Goal: Information Seeking & Learning: Learn about a topic

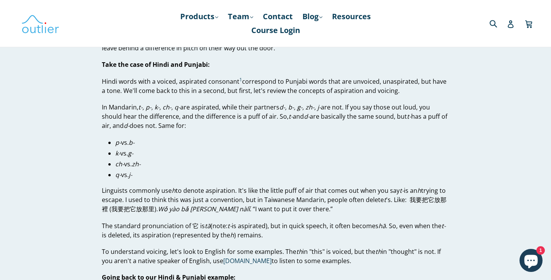
scroll to position [357, 0]
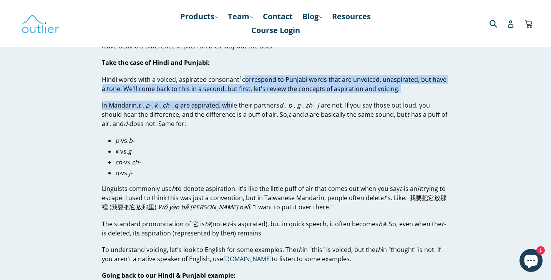
drag, startPoint x: 230, startPoint y: 101, endPoint x: 241, endPoint y: 75, distance: 28.8
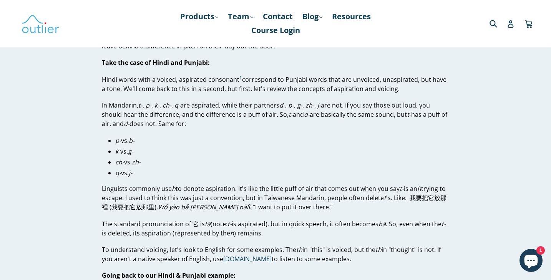
click at [223, 81] on p "Hindi words with a voiced, aspirated consonant 1 correspond to Punjabi words th…" at bounding box center [275, 84] width 347 height 18
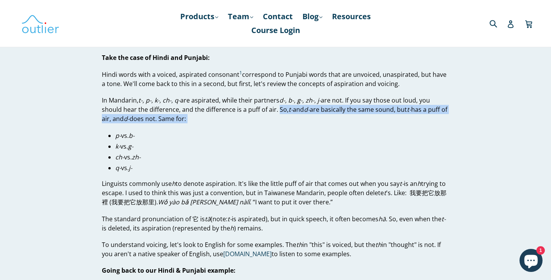
drag, startPoint x: 276, startPoint y: 110, endPoint x: 280, endPoint y: 128, distance: 18.9
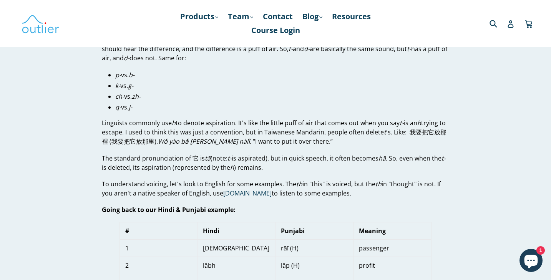
scroll to position [424, 0]
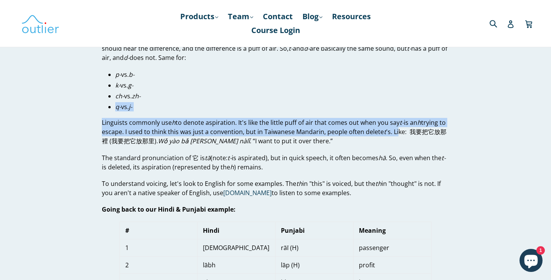
drag, startPoint x: 406, startPoint y: 133, endPoint x: 273, endPoint y: 94, distance: 138.8
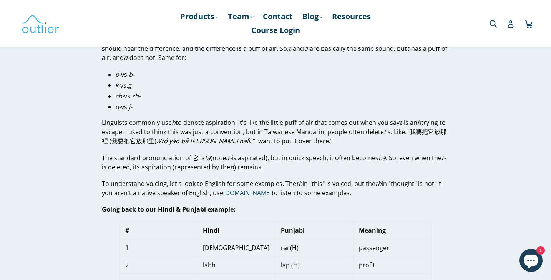
click at [273, 94] on li "ch- vs. zh-" at bounding box center [282, 95] width 334 height 9
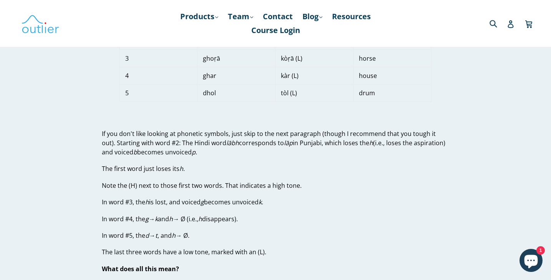
scroll to position [649, 0]
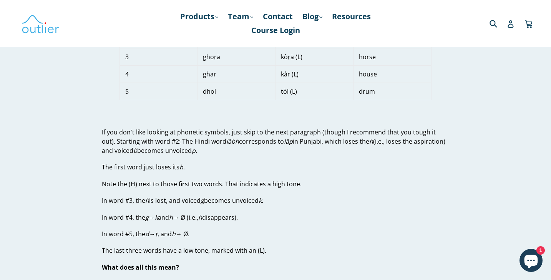
drag, startPoint x: 272, startPoint y: 141, endPoint x: 295, endPoint y: 144, distance: 23.3
click at [295, 144] on p "If you don't like looking at phonetic symbols, just skip to the next paragraph …" at bounding box center [275, 142] width 347 height 28
click at [267, 144] on p "If you don't like looking at phonetic symbols, just skip to the next paragraph …" at bounding box center [275, 142] width 347 height 28
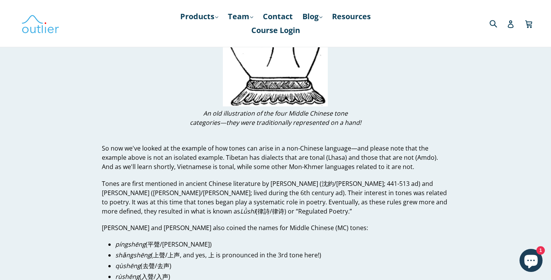
scroll to position [1120, 0]
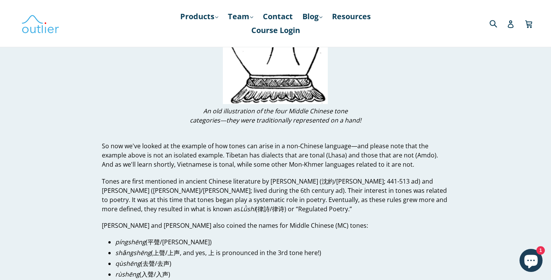
click at [262, 156] on p "So now we've looked at the example of how tones can arise in a non-Chinese lang…" at bounding box center [275, 155] width 347 height 28
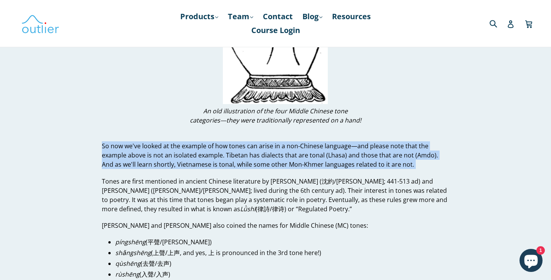
click at [262, 156] on p "So now we've looked at the example of how tones can arise in a non-Chinese lang…" at bounding box center [275, 155] width 347 height 28
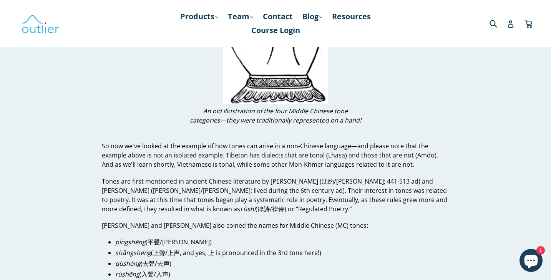
click at [291, 193] on p "Tones are first mentioned in ancient Chinese literature by Shěn Yuē (沈約/沈约; 441…" at bounding box center [275, 195] width 347 height 37
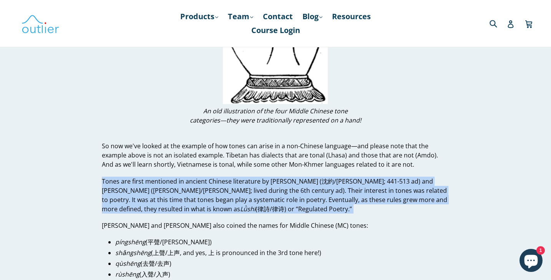
click at [291, 193] on p "Tones are first mentioned in ancient Chinese literature by Shěn Yuē (沈約/沈约; 441…" at bounding box center [275, 195] width 347 height 37
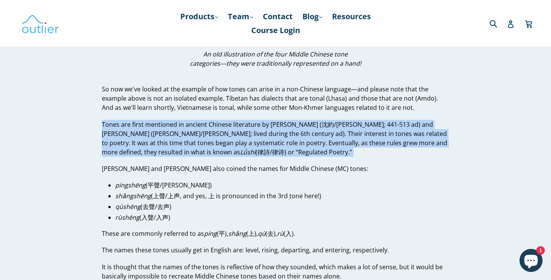
scroll to position [1180, 0]
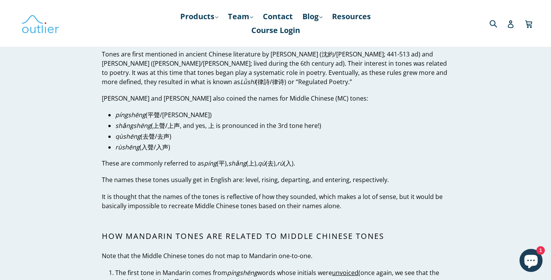
scroll to position [1249, 0]
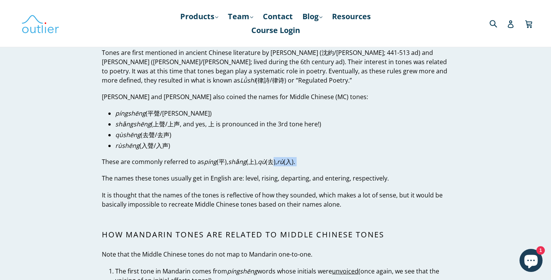
drag, startPoint x: 98, startPoint y: 179, endPoint x: 275, endPoint y: 166, distance: 177.7
click at [275, 166] on p "These are commonly referred to as píng (平), shǎng (上), qù (去), rù (入)." at bounding box center [275, 161] width 347 height 9
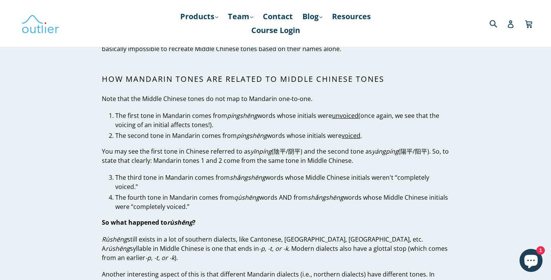
scroll to position [1405, 0]
drag, startPoint x: 270, startPoint y: 176, endPoint x: 274, endPoint y: 186, distance: 10.5
click at [274, 186] on li "The third tone in Mandarin comes from shǎngshēng words whose Middle Chinese ini…" at bounding box center [282, 182] width 334 height 18
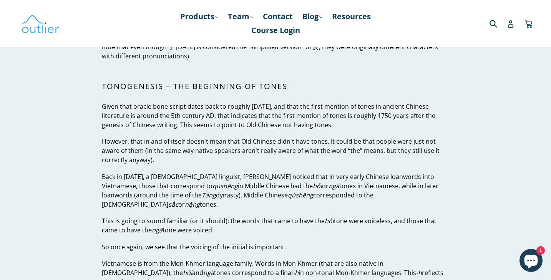
scroll to position [2217, 0]
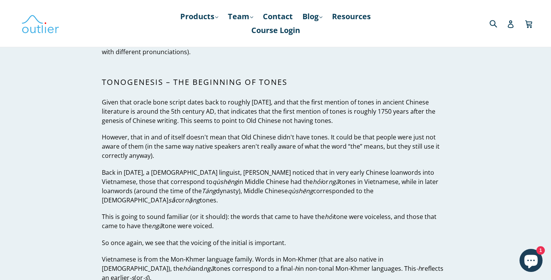
click at [296, 133] on p "However, that in and of itself doesn't mean that Old Chinese didn't have tones.…" at bounding box center [275, 147] width 347 height 28
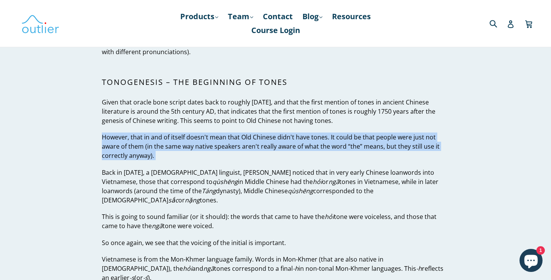
click at [296, 133] on p "However, that in and of itself doesn't mean that Old Chinese didn't have tones.…" at bounding box center [275, 147] width 347 height 28
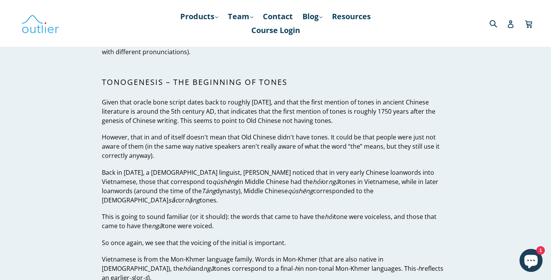
click at [292, 101] on p "Given that oracle bone script dates back to roughly [DATE], and that the first …" at bounding box center [275, 112] width 347 height 28
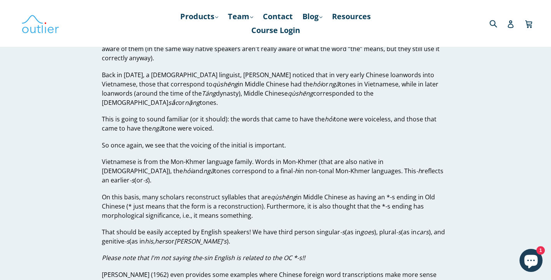
scroll to position [2315, 0]
drag, startPoint x: 275, startPoint y: 104, endPoint x: 285, endPoint y: 103, distance: 10.0
click at [285, 114] on p "This is going to sound familiar (or it should): the words that came to have the…" at bounding box center [275, 123] width 347 height 18
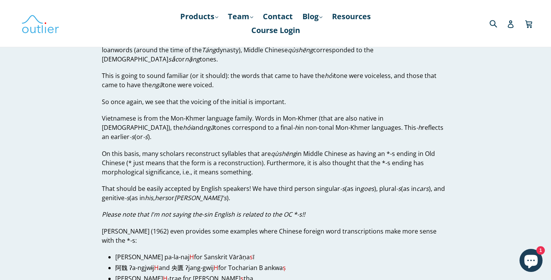
scroll to position [2359, 0]
click at [304, 71] on p "This is going to sound familiar (or it should): the words that came to have the…" at bounding box center [275, 80] width 347 height 18
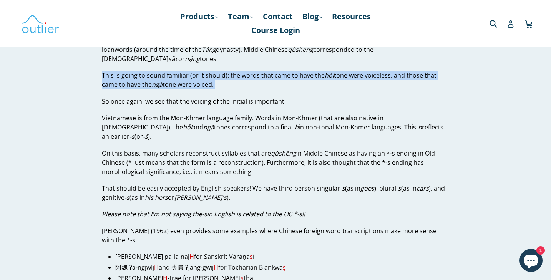
click at [304, 71] on p "This is going to sound familiar (or it should): the words that came to have the…" at bounding box center [275, 80] width 347 height 18
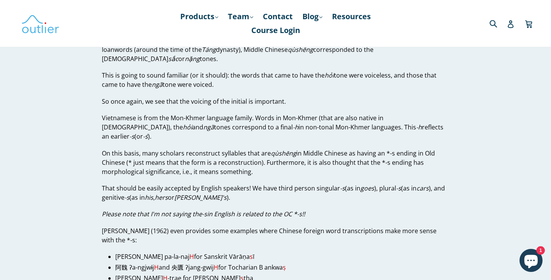
click at [292, 113] on p "Vietnamese is from the Mon-Khmer language family. Words in Mon-Khmer (that are …" at bounding box center [275, 127] width 347 height 28
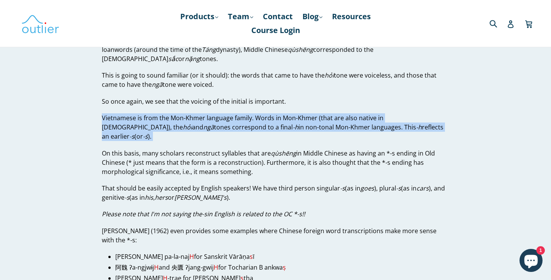
click at [292, 113] on p "Vietnamese is from the Mon-Khmer language family. Words in Mon-Khmer (that are …" at bounding box center [275, 127] width 347 height 28
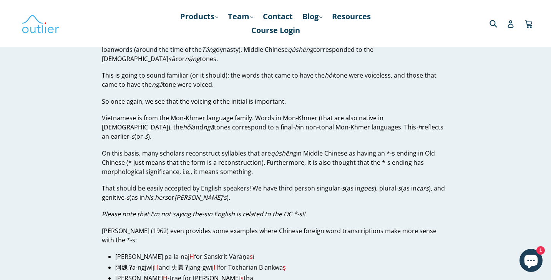
click at [295, 97] on p "So once again, we see that the voicing of the initial is important." at bounding box center [275, 101] width 347 height 9
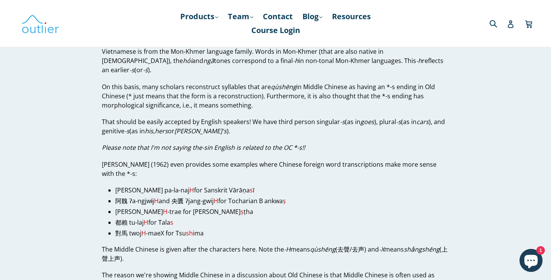
scroll to position [2428, 0]
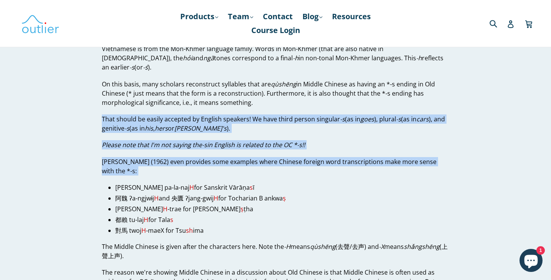
drag, startPoint x: 282, startPoint y: 82, endPoint x: 288, endPoint y: 155, distance: 72.9
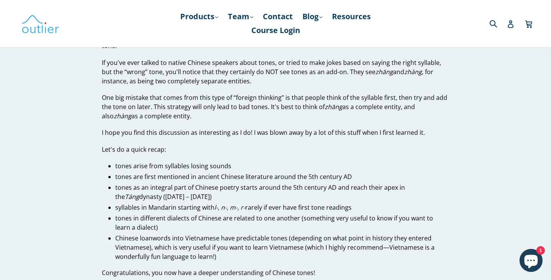
scroll to position [2755, 0]
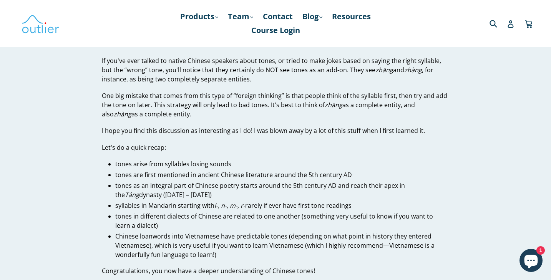
click at [227, 170] on li "tones are first mentioned in ancient Chinese literature around the 5th century …" at bounding box center [282, 174] width 334 height 9
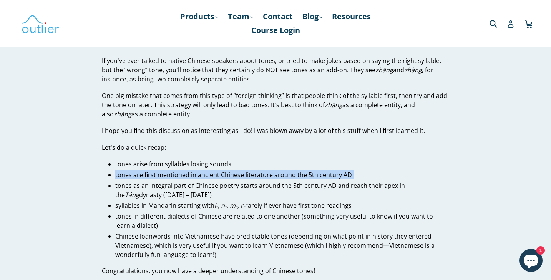
click at [227, 170] on li "tones are first mentioned in ancient Chinese literature around the 5th century …" at bounding box center [282, 174] width 334 height 9
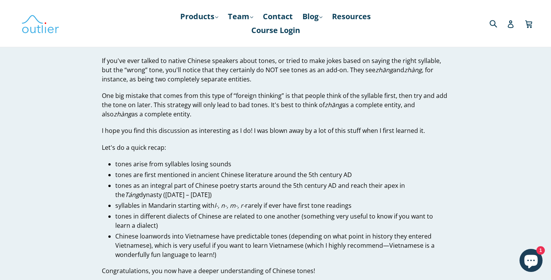
click at [227, 181] on li "tones as an integral part of Chinese poetry starts around the 5th century AD an…" at bounding box center [282, 190] width 334 height 18
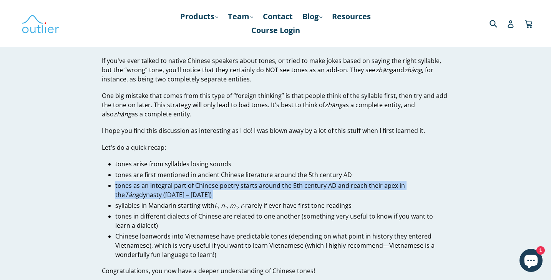
click at [227, 181] on li "tones as an integral part of Chinese poetry starts around the 5th century AD an…" at bounding box center [282, 190] width 334 height 18
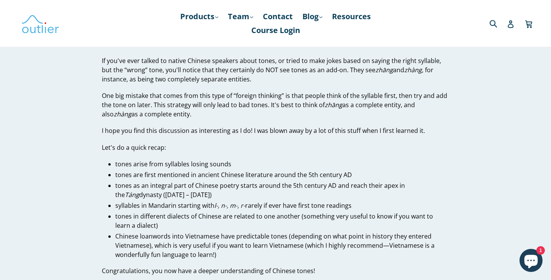
click at [228, 201] on em "l-, n-, m-, r-" at bounding box center [229, 205] width 31 height 8
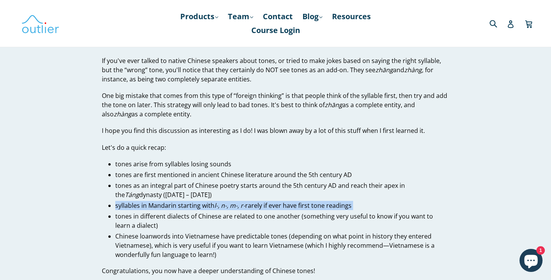
click at [228, 201] on em "l-, n-, m-, r-" at bounding box center [229, 205] width 31 height 8
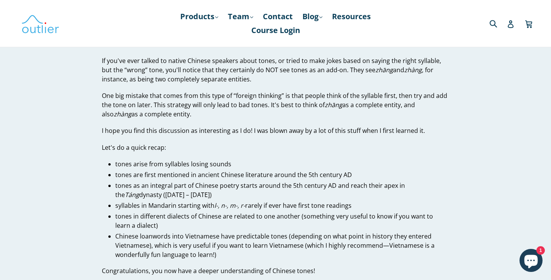
click at [226, 212] on li "tones in different dialects of Chinese are related to one another (something ve…" at bounding box center [282, 221] width 334 height 18
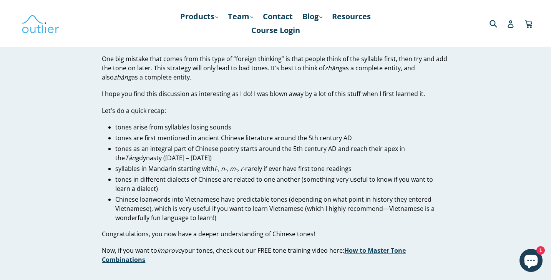
scroll to position [2790, 0]
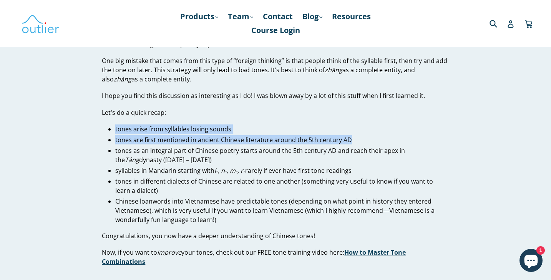
drag, startPoint x: 116, startPoint y: 91, endPoint x: 356, endPoint y: 104, distance: 240.9
click at [356, 125] on ul "tones arise from syllables losing sounds tones are first mentioned in ancient C…" at bounding box center [282, 175] width 334 height 100
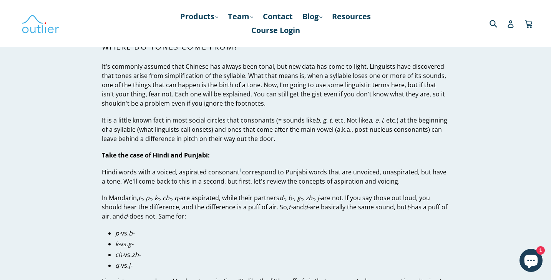
scroll to position [265, 0]
click at [269, 91] on p "It's commonly assumed that Chinese has always been tonal, but new data has come…" at bounding box center [275, 85] width 347 height 46
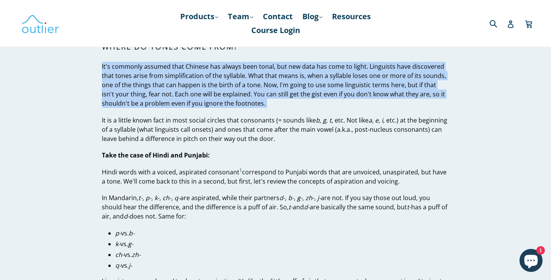
click at [269, 91] on p "It's commonly assumed that Chinese has always been tonal, but new data has come…" at bounding box center [275, 85] width 347 height 46
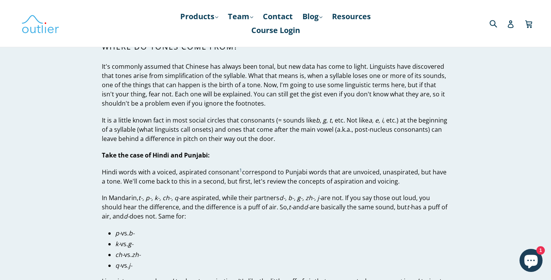
click at [281, 118] on p "It is a little known fact in most social circles that consonants (= sounds like…" at bounding box center [275, 130] width 347 height 28
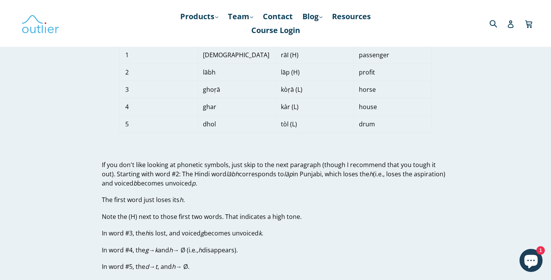
scroll to position [614, 0]
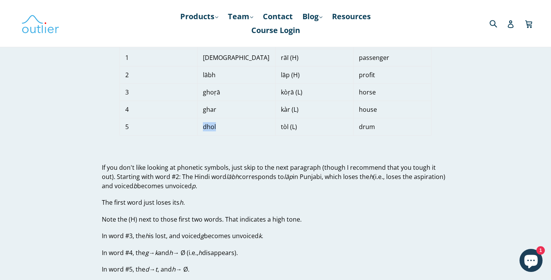
drag, startPoint x: 228, startPoint y: 127, endPoint x: 200, endPoint y: 131, distance: 27.9
click at [200, 131] on td "dhol" at bounding box center [237, 126] width 78 height 17
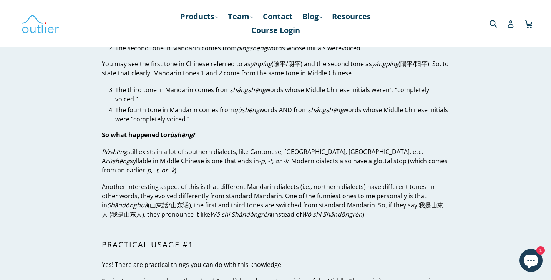
scroll to position [1491, 0]
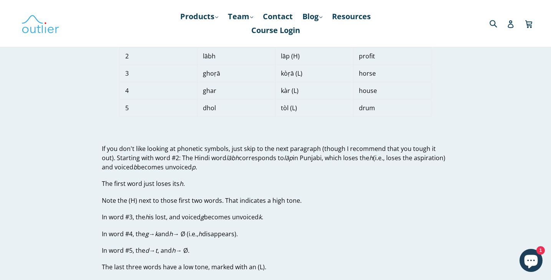
scroll to position [625, 0]
